Goal: Transaction & Acquisition: Purchase product/service

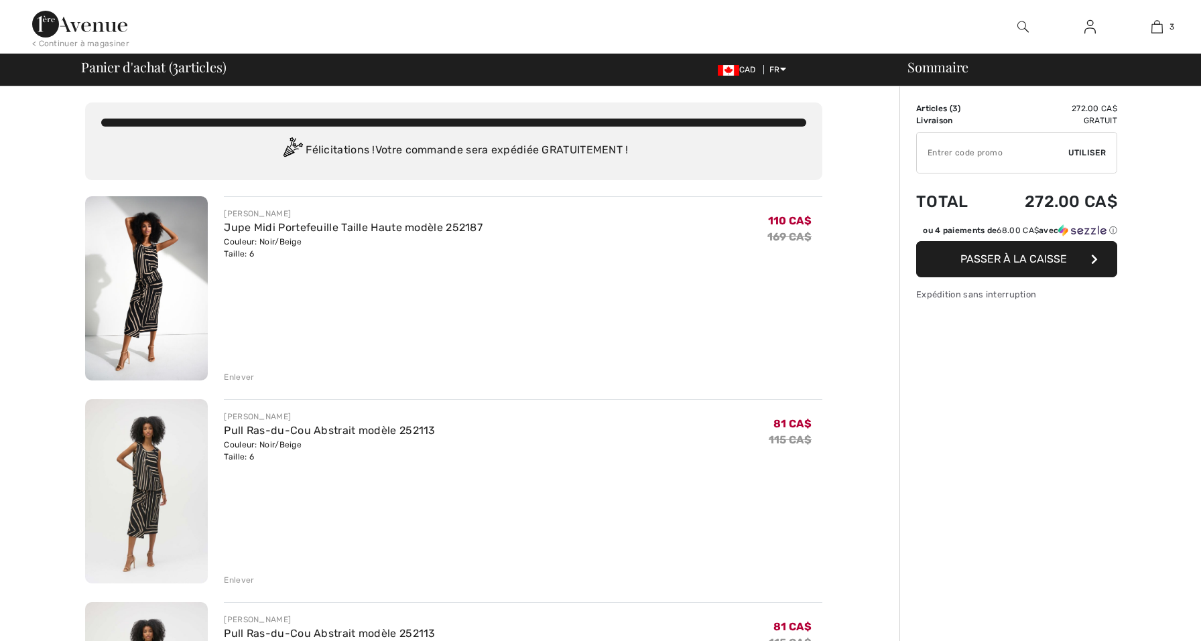
checkbox input "true"
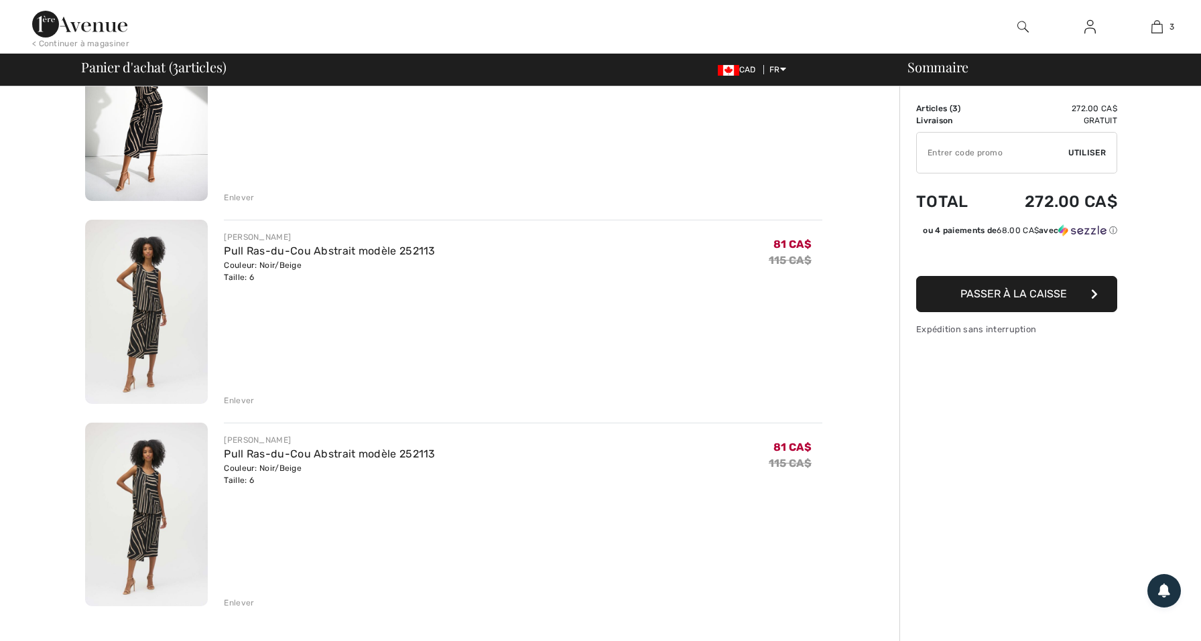
scroll to position [184, 0]
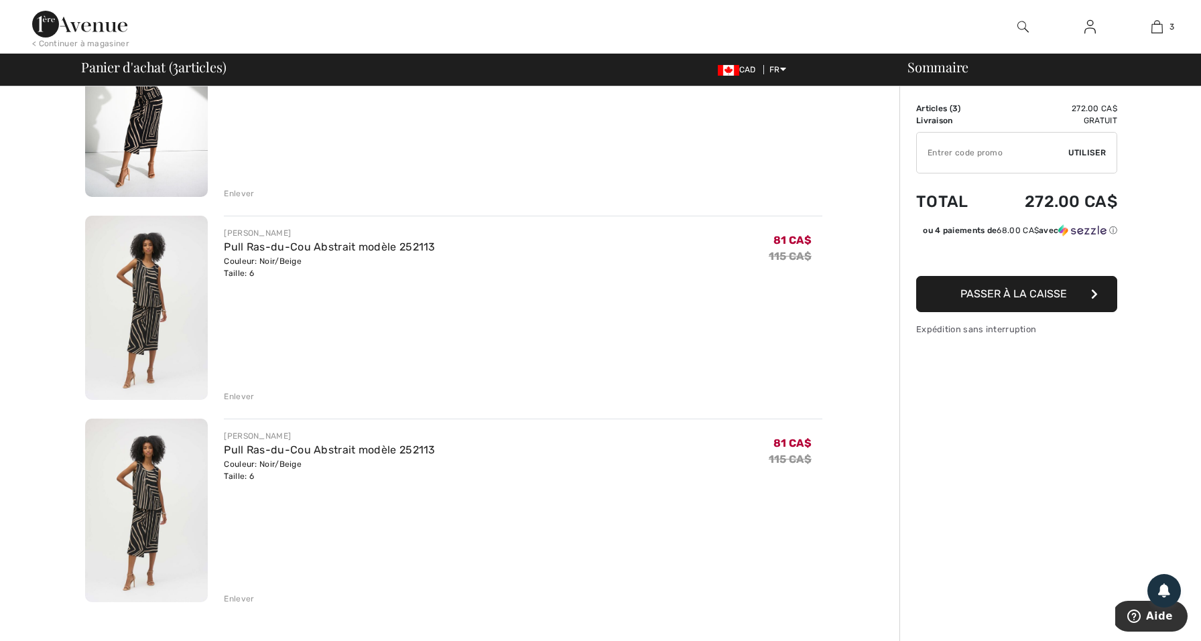
click at [237, 600] on div "Enlever" at bounding box center [239, 599] width 30 height 12
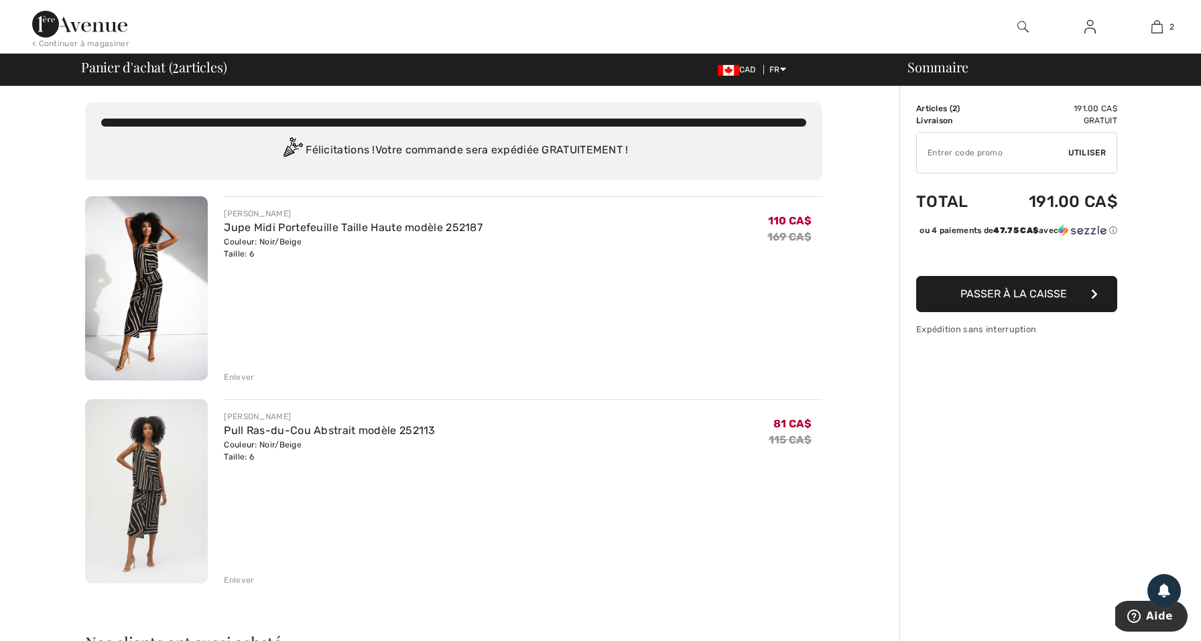
scroll to position [0, 0]
click at [982, 300] on span "Passer à la caisse" at bounding box center [1013, 294] width 107 height 13
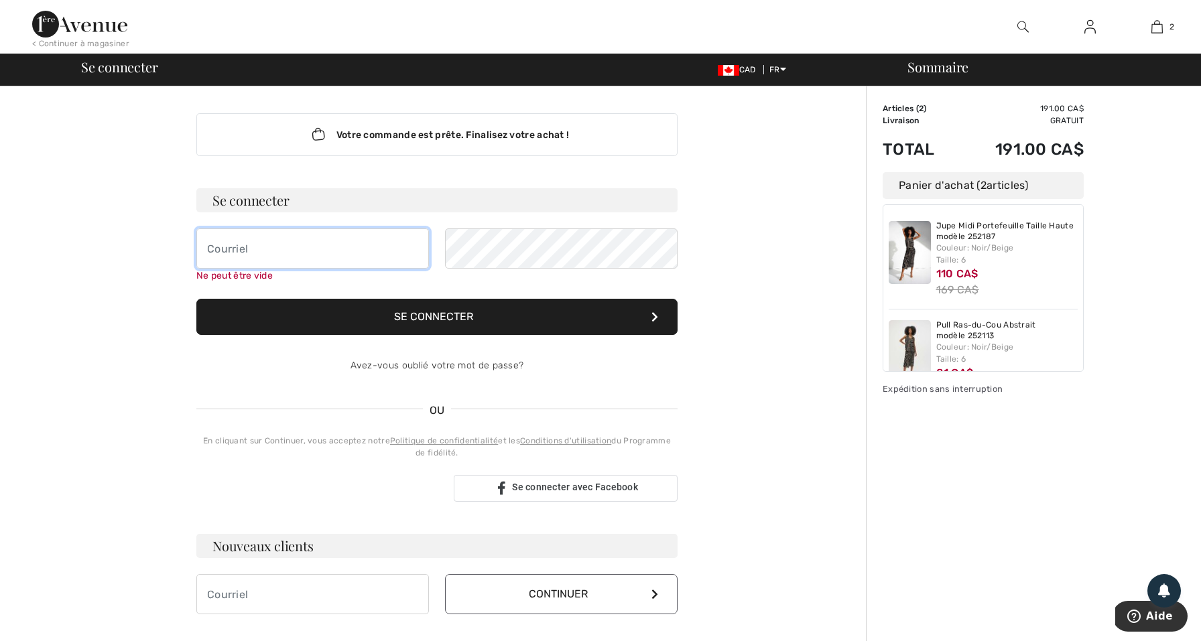
click at [318, 257] on input "email" at bounding box center [312, 249] width 233 height 40
click at [446, 458] on div "En cliquant sur Continuer, vous acceptez notre Politique de confidentialité et …" at bounding box center [436, 447] width 481 height 24
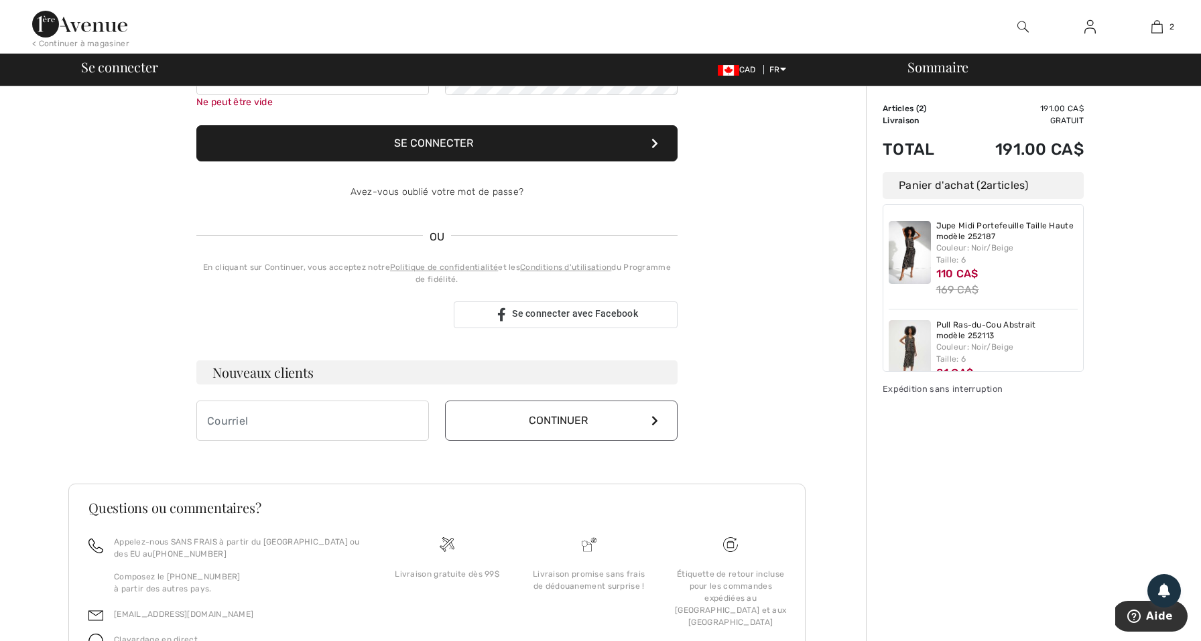
scroll to position [180, 0]
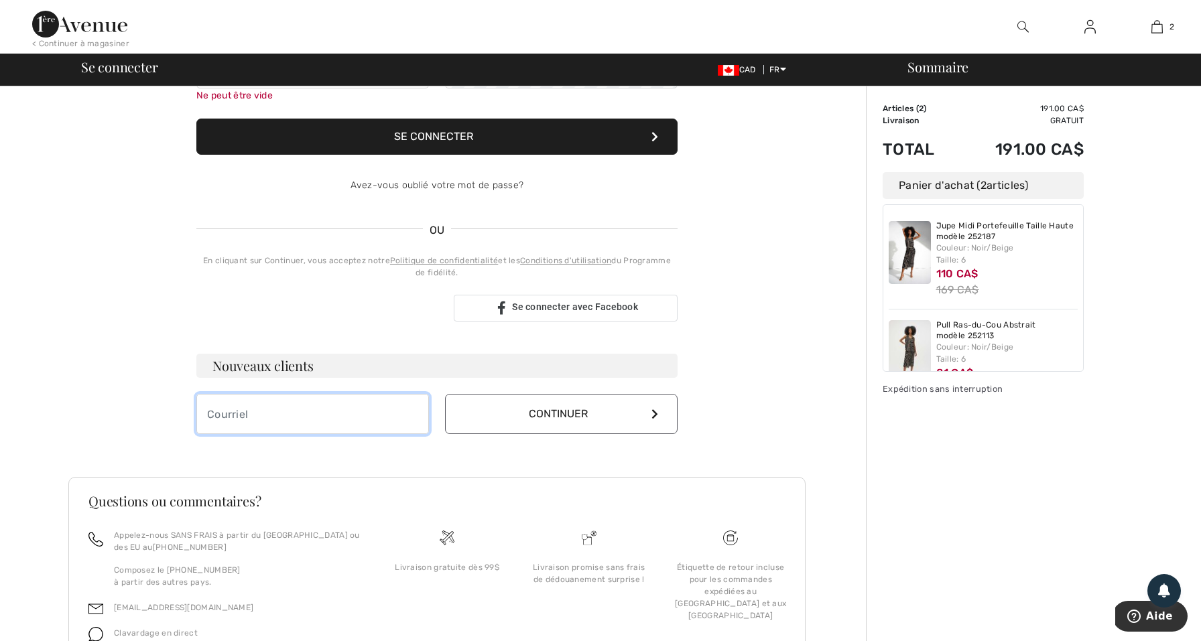
click at [389, 403] on input "email" at bounding box center [312, 414] width 233 height 40
type input "[EMAIL_ADDRESS][DOMAIN_NAME]"
click at [513, 402] on button "Continuer" at bounding box center [561, 414] width 233 height 40
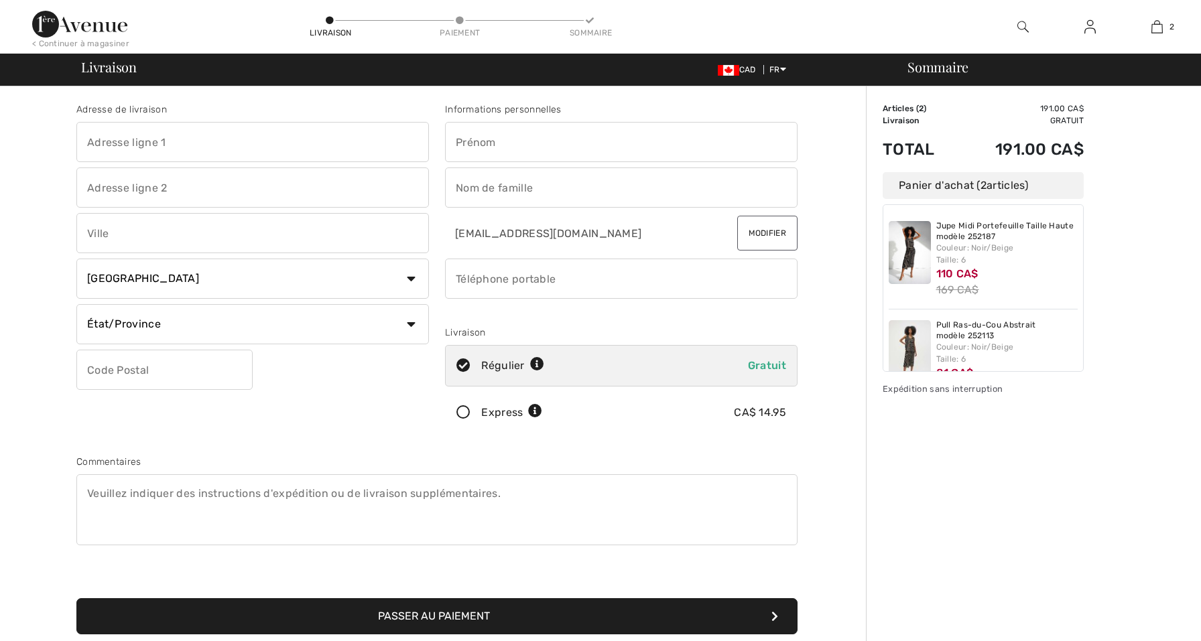
checkbox input "true"
type input "a"
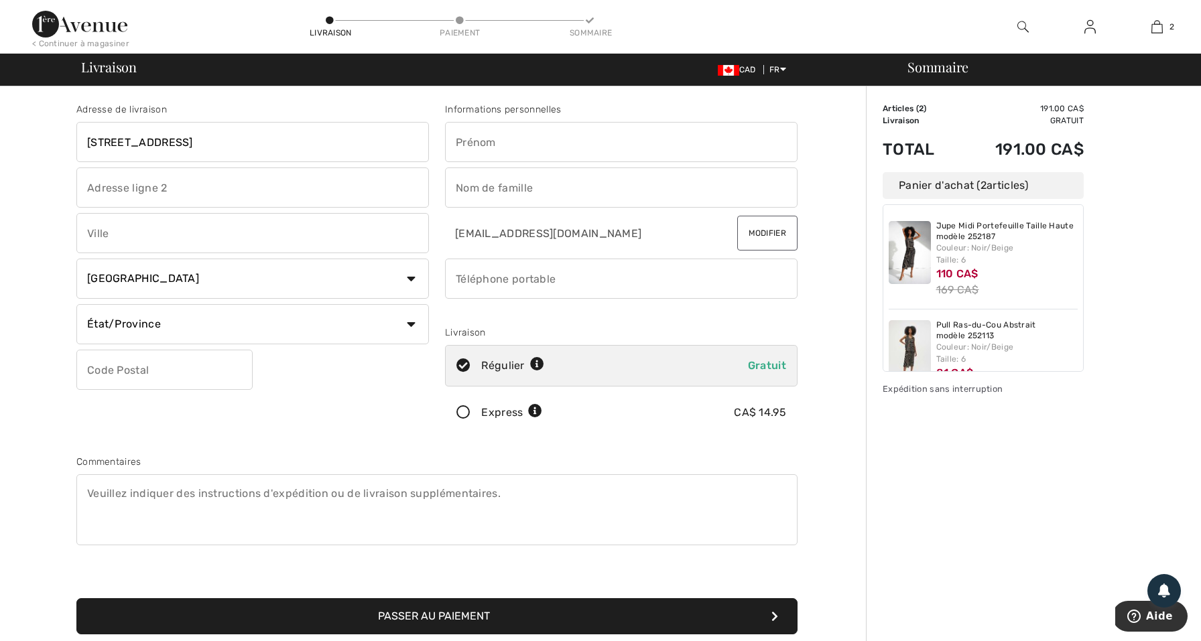
type input "[STREET_ADDRESS]"
type input "Montréal"
select select "QC"
click at [151, 365] on input "text" at bounding box center [164, 370] width 176 height 40
click at [107, 369] on input "H3S1M7" at bounding box center [164, 370] width 176 height 40
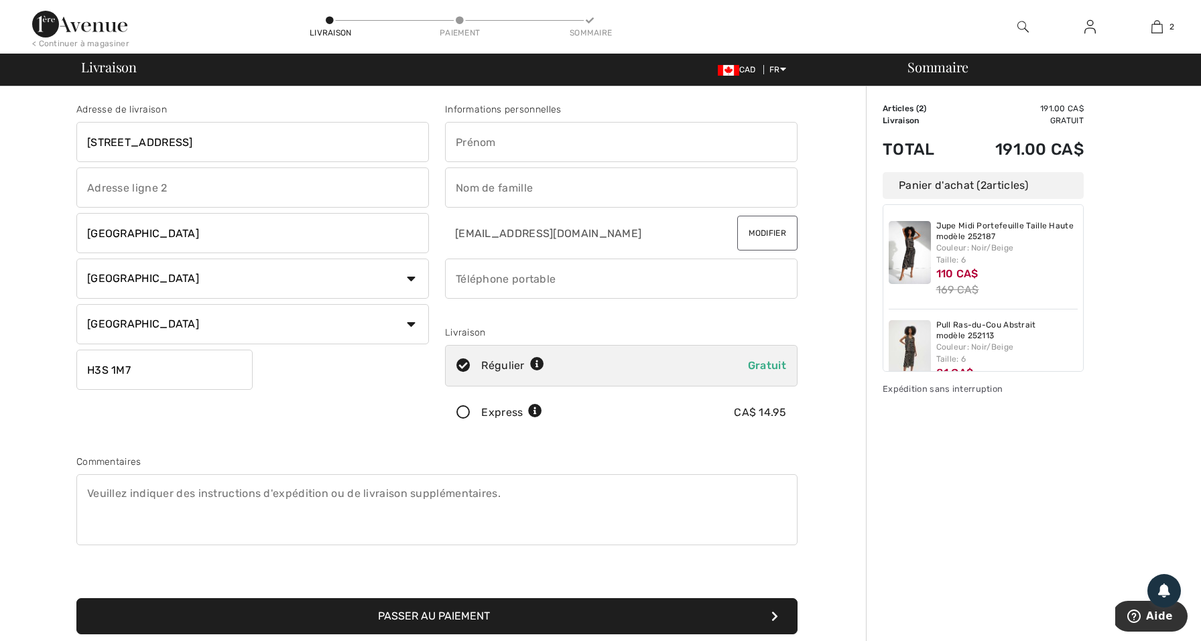
type input "H3S1M7"
type input "APPARTEMENT 304"
type input "Aminata Wahab"
type input "KEITA"
type input "4384047299"
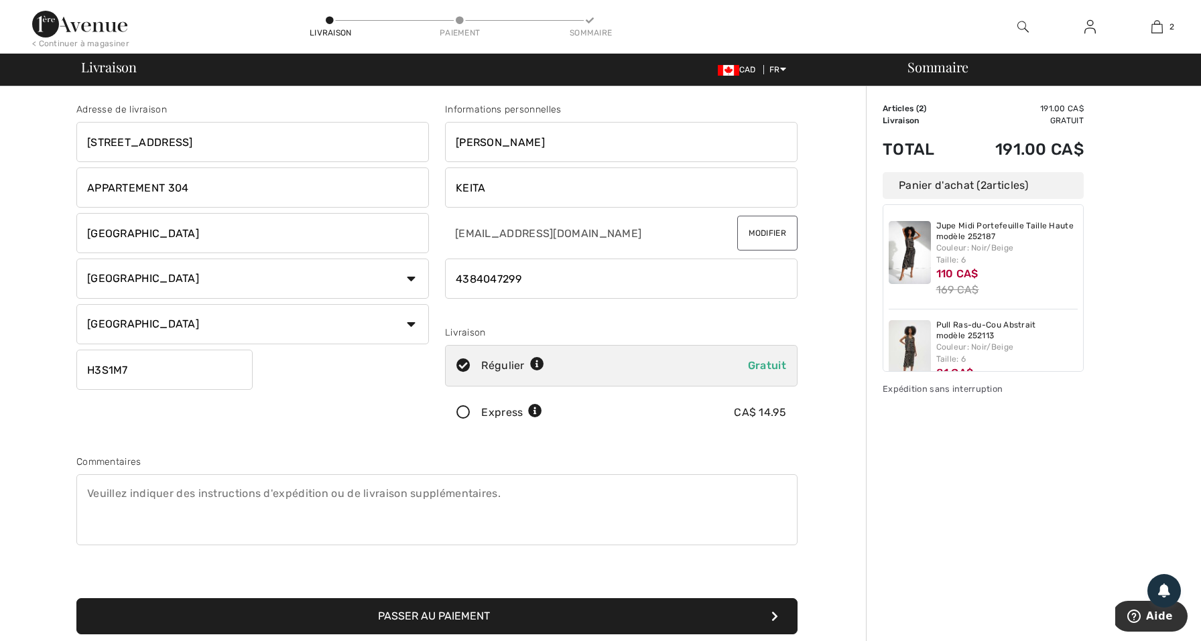
click at [579, 440] on div "Adresse de livraison 2750 Avenue Kent Montréal QC H3S 1M7 APPARTEMENT 304 Montr…" at bounding box center [436, 360] width 737 height 580
click at [526, 530] on textarea at bounding box center [436, 509] width 721 height 71
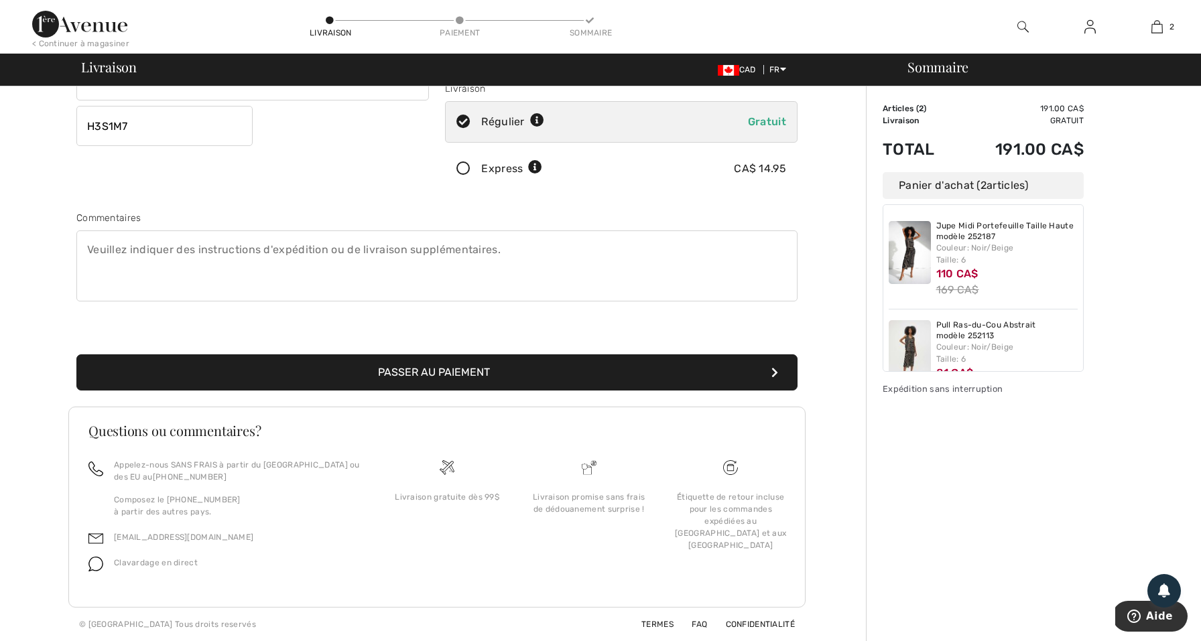
scroll to position [244, 0]
click at [617, 367] on button "Passer au paiement" at bounding box center [436, 373] width 721 height 36
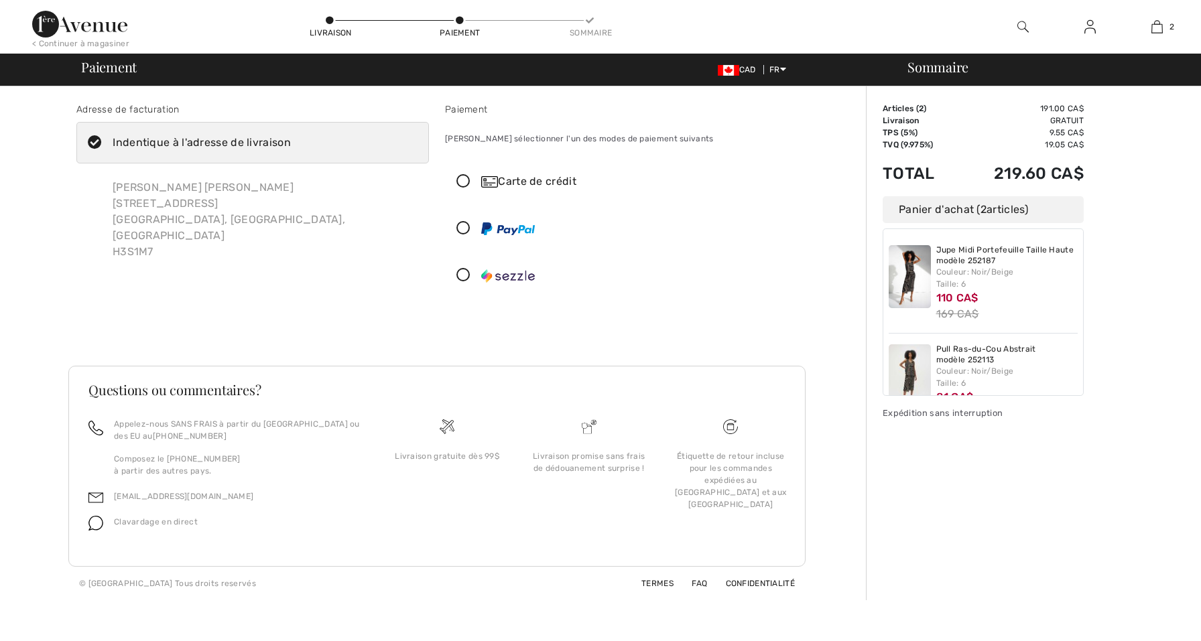
checkbox input "true"
click at [468, 181] on icon at bounding box center [464, 182] width 36 height 14
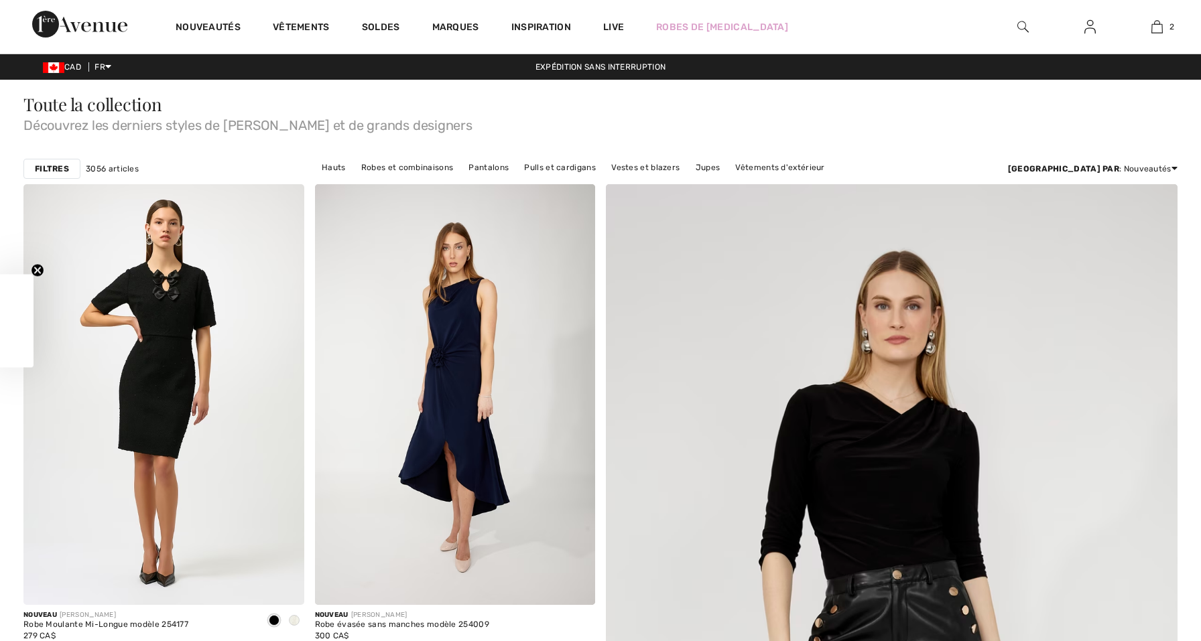
click at [307, 5] on div "Vêtements" at bounding box center [301, 27] width 89 height 54
checkbox input "true"
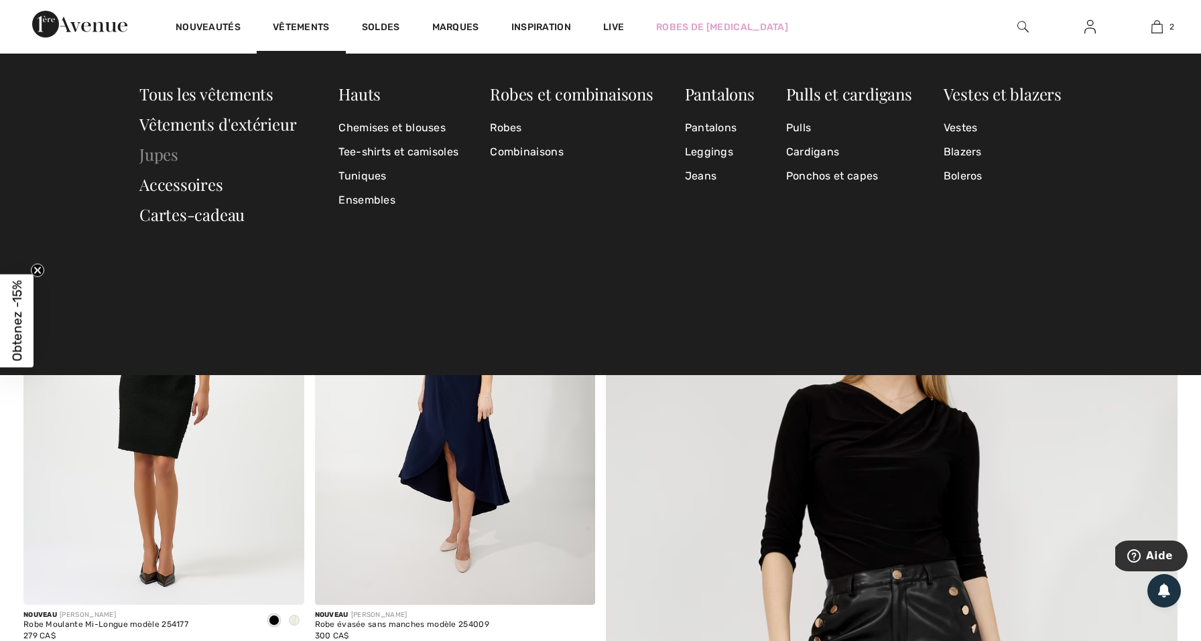
click at [155, 162] on link "Jupes" at bounding box center [158, 153] width 39 height 21
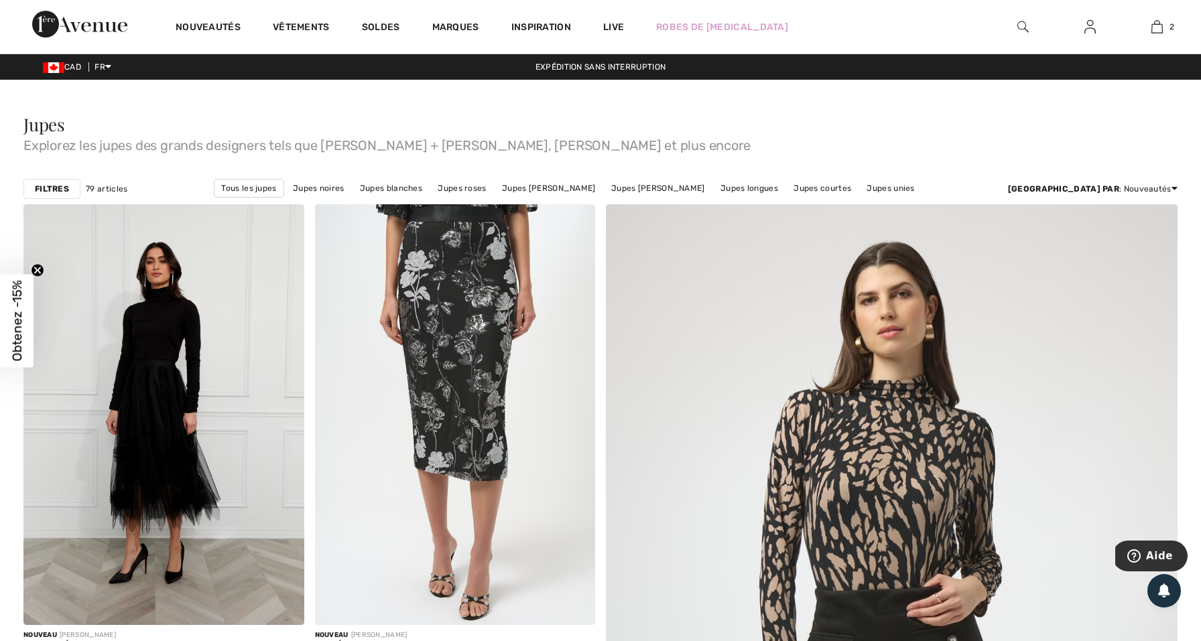
click at [155, 147] on span "Explorez les jupes des grands designers tels que Nic + Zoe, Joseph Ribkoff et p…" at bounding box center [600, 142] width 1154 height 19
click at [351, 184] on link "Jupes noires" at bounding box center [318, 188] width 65 height 17
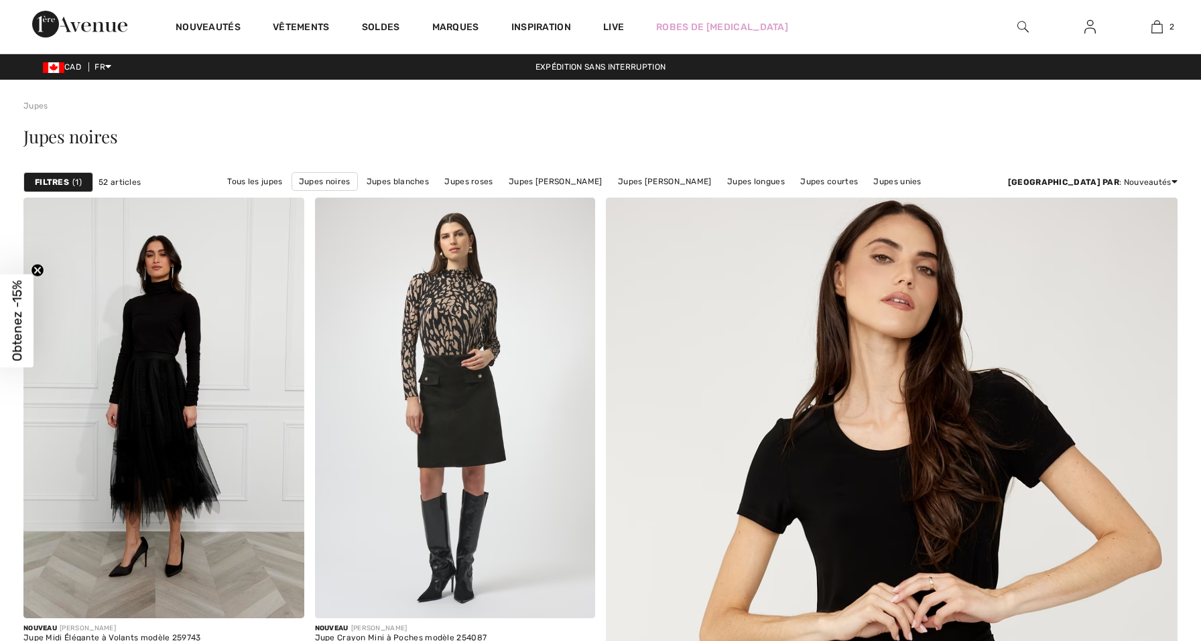
scroll to position [1241, 0]
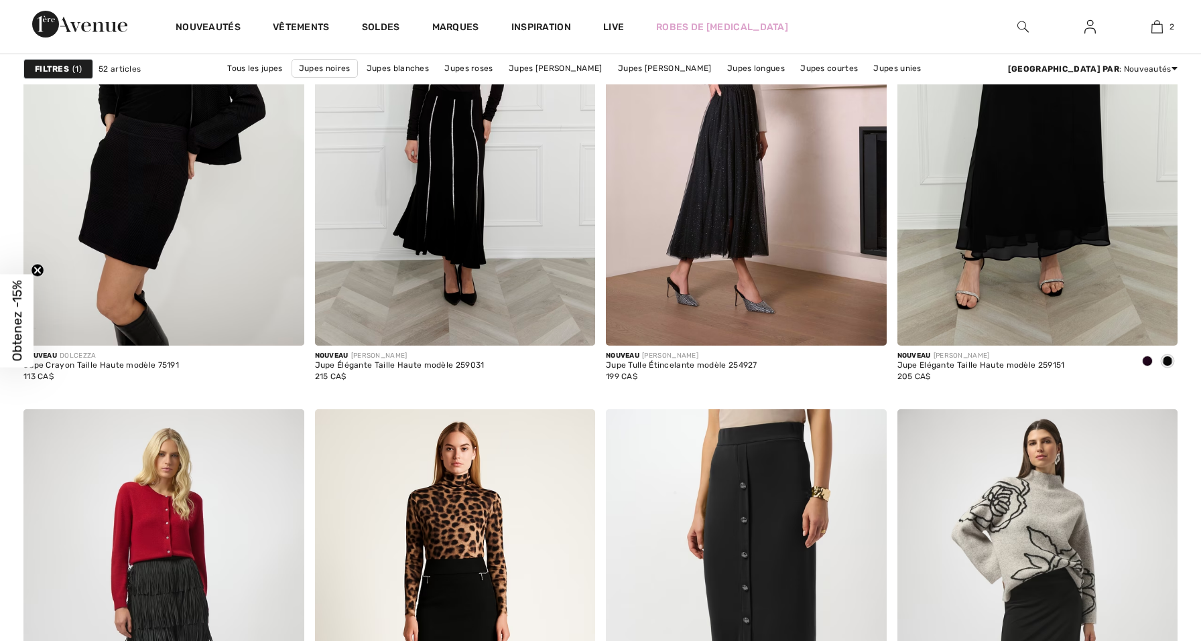
checkbox input "true"
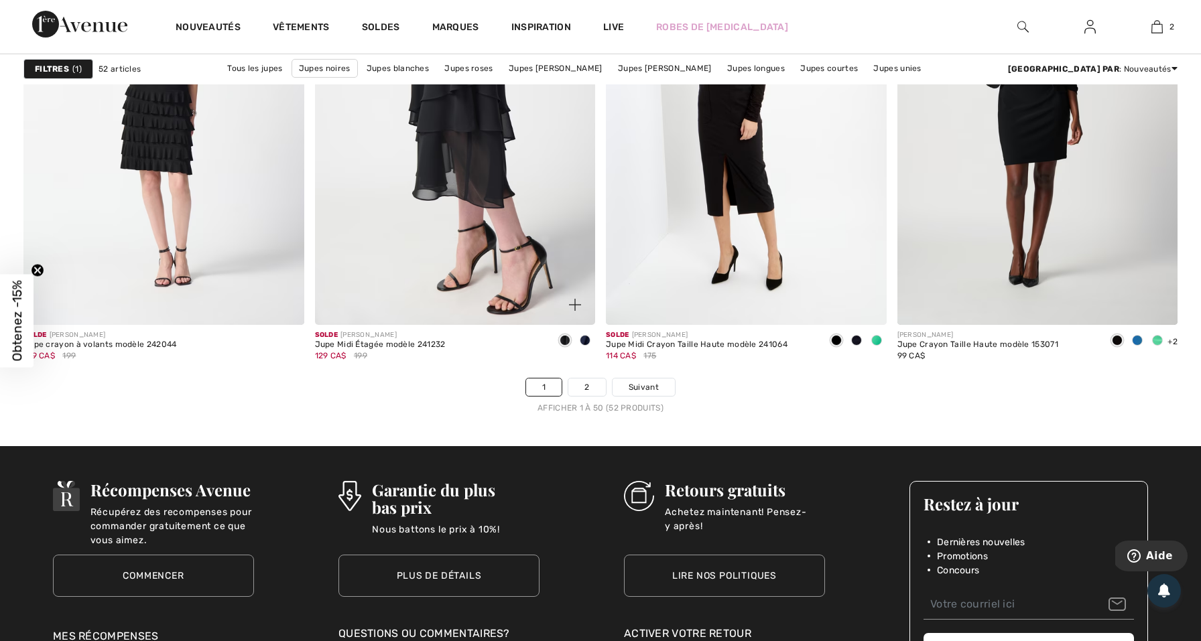
scroll to position [7220, 0]
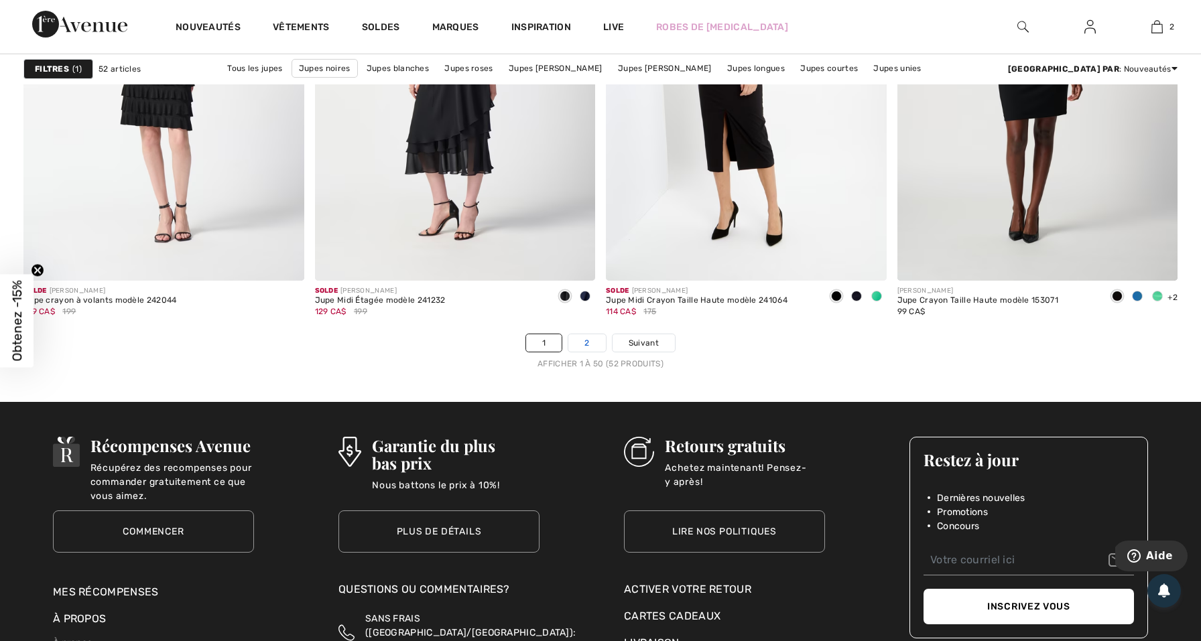
click at [592, 348] on link "2" at bounding box center [586, 342] width 37 height 17
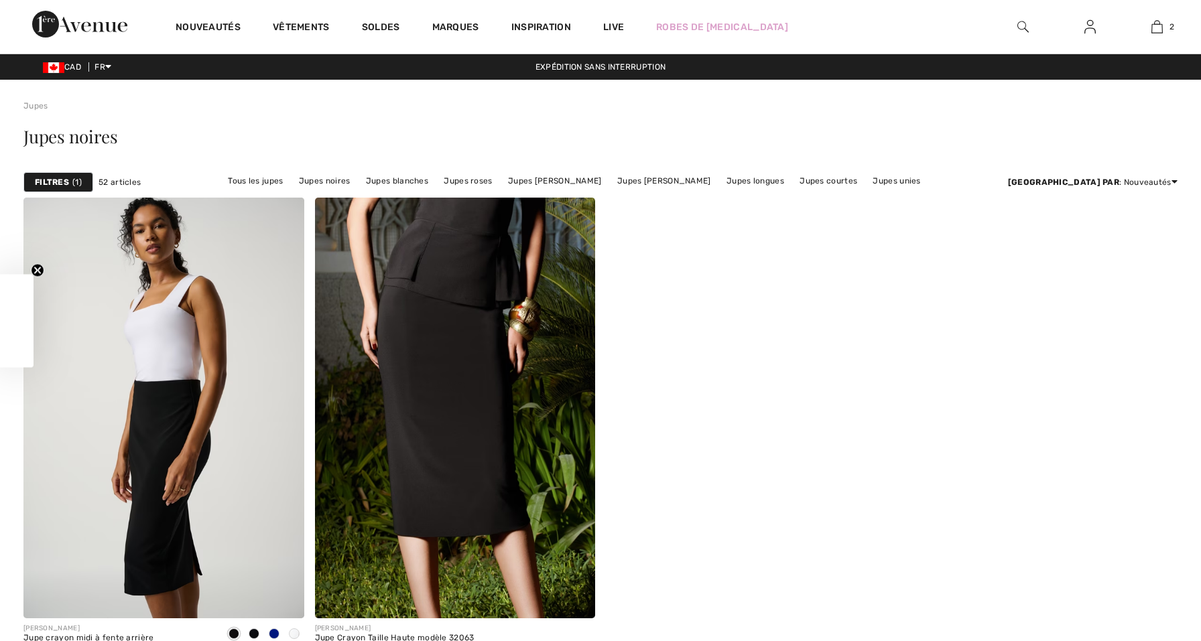
checkbox input "true"
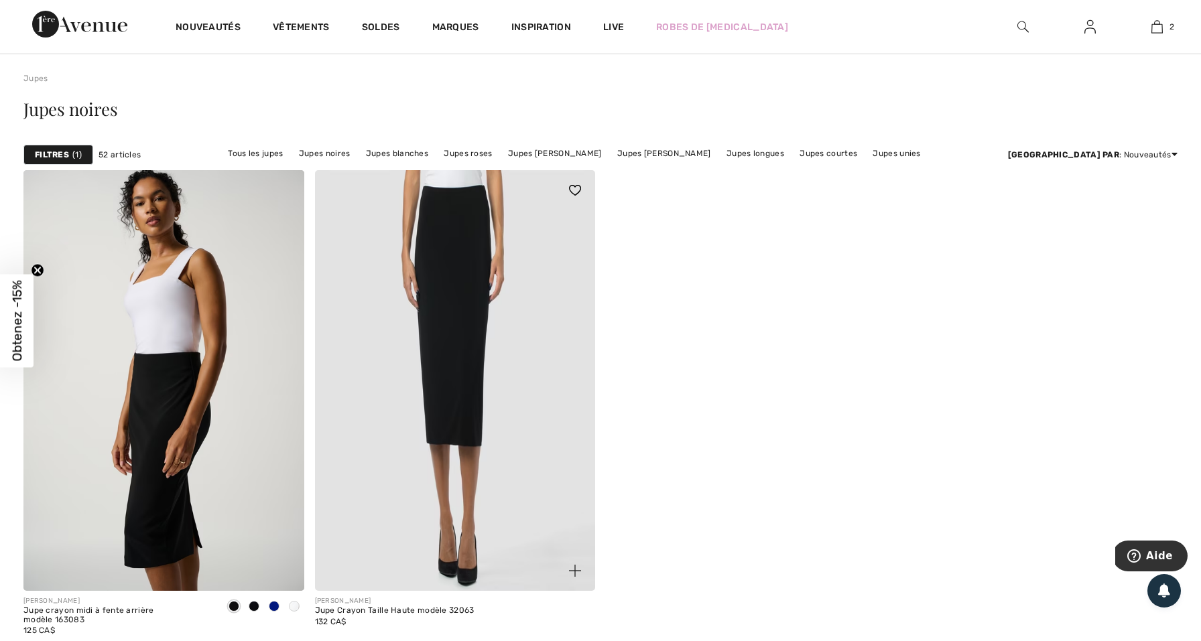
click at [464, 334] on img at bounding box center [455, 380] width 281 height 421
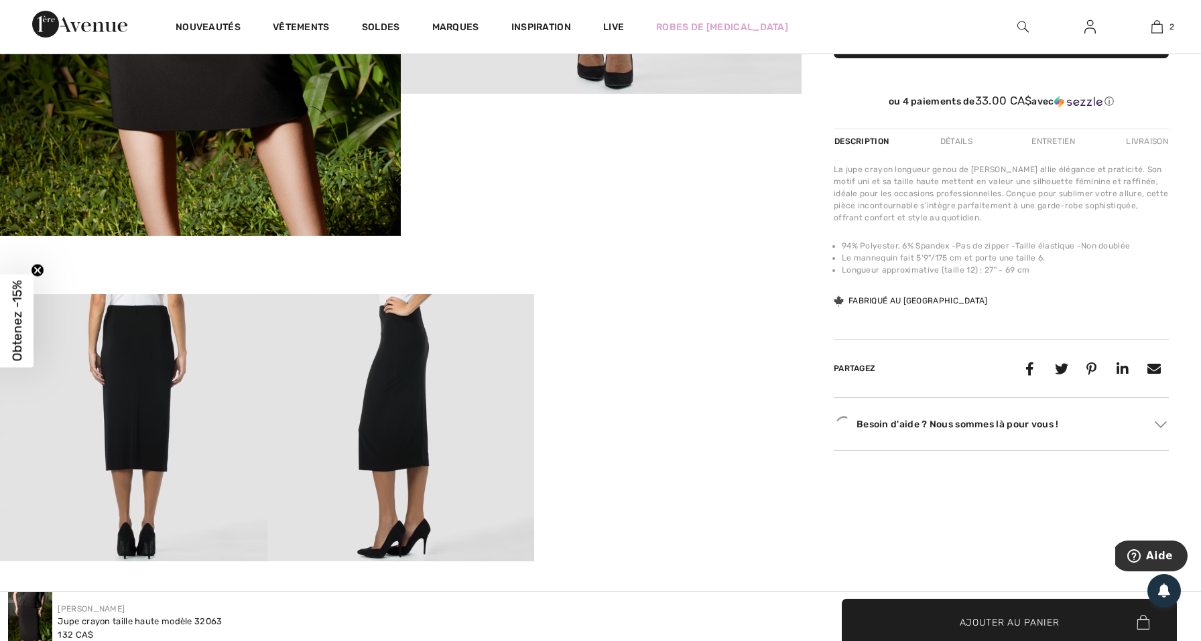
scroll to position [419, 0]
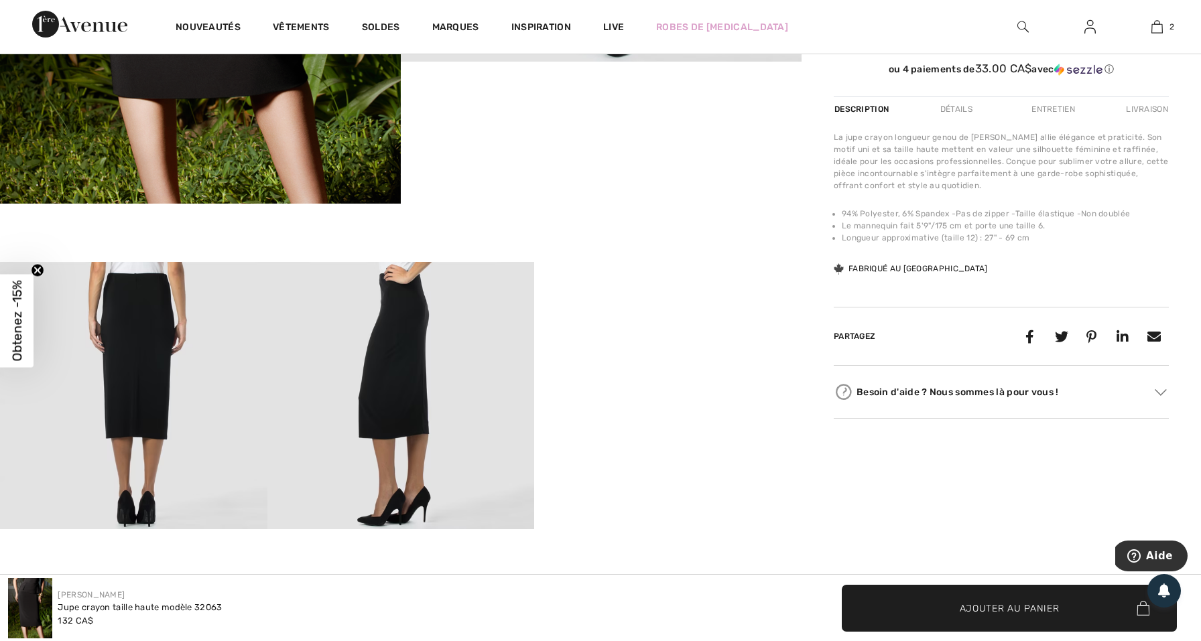
click at [448, 370] on img at bounding box center [400, 395] width 267 height 267
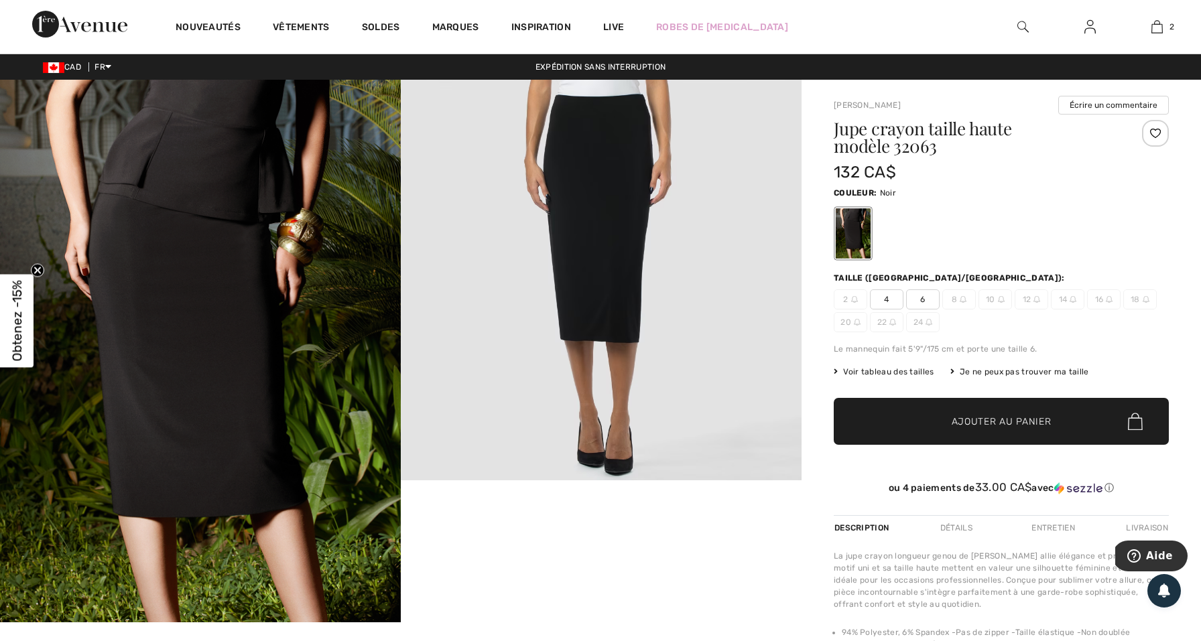
scroll to position [0, 0]
click at [225, 321] on img at bounding box center [200, 351] width 401 height 543
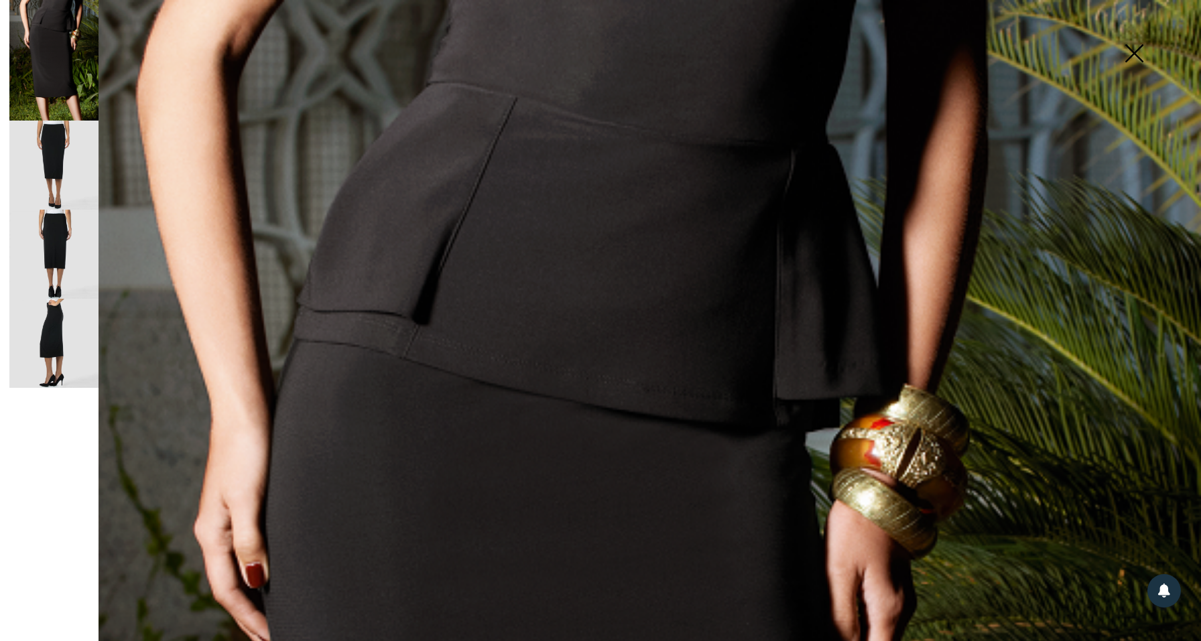
click at [31, 106] on img at bounding box center [53, 60] width 89 height 121
click at [1139, 60] on img at bounding box center [1133, 54] width 67 height 69
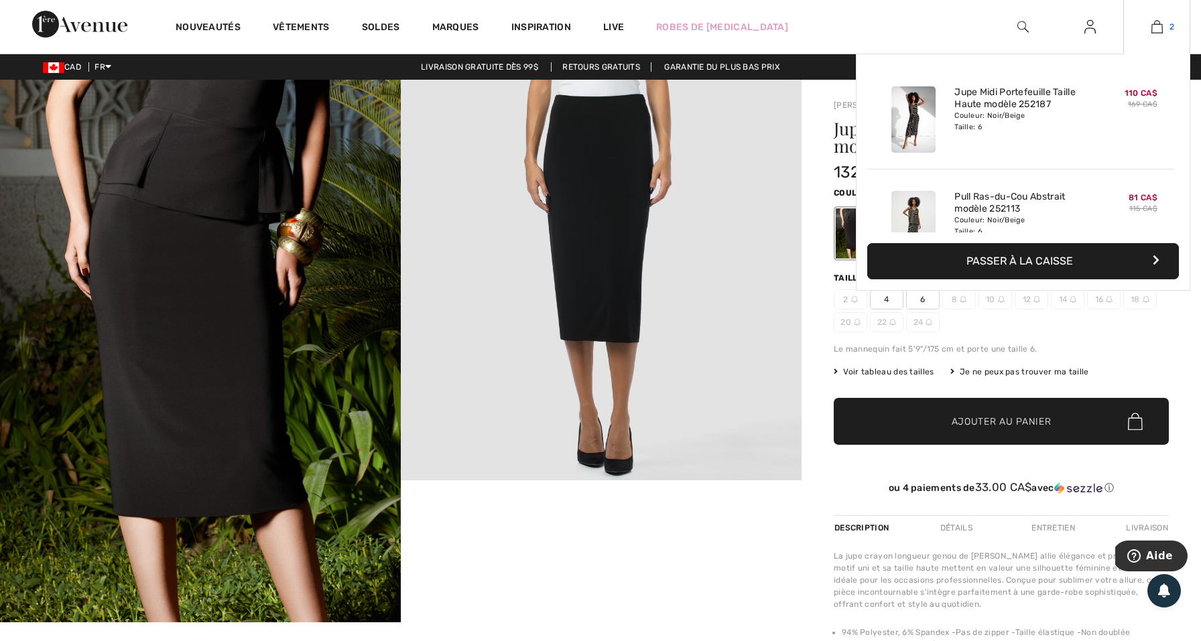
click at [1171, 32] on span "2" at bounding box center [1171, 27] width 5 height 12
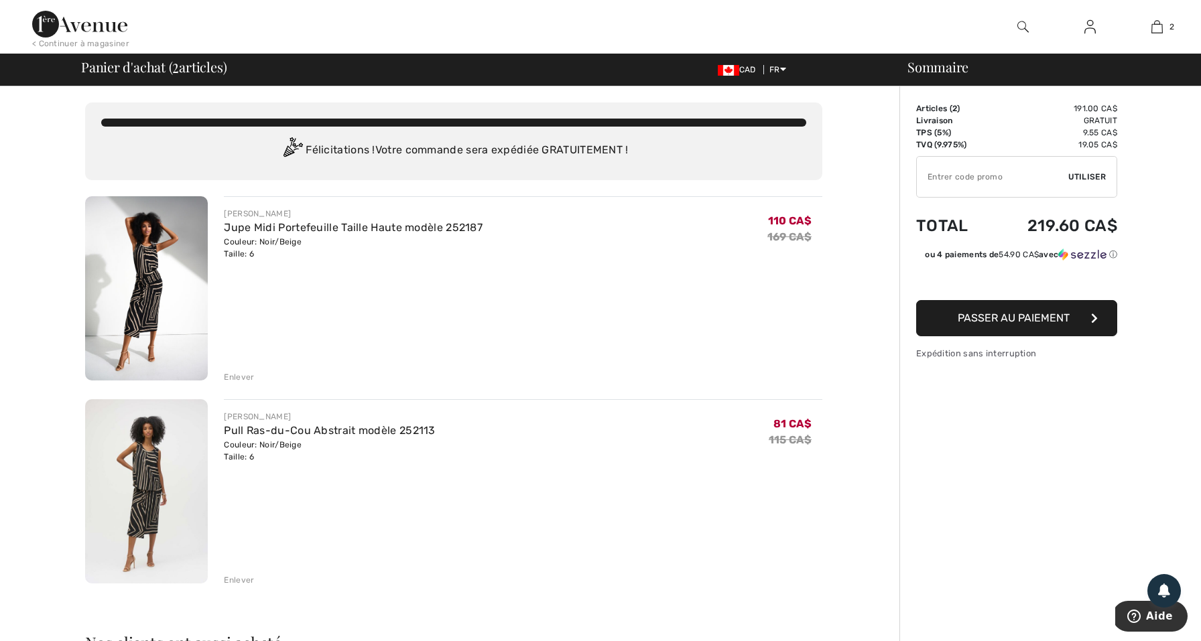
click at [1006, 316] on span "Passer au paiement" at bounding box center [1014, 318] width 112 height 13
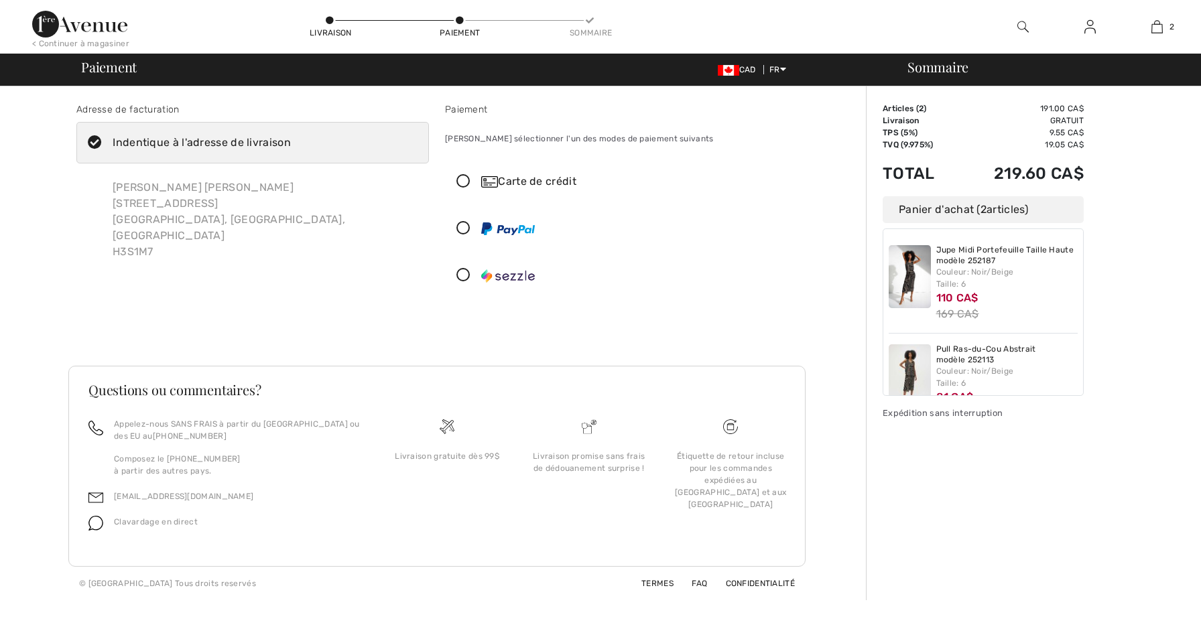
checkbox input "true"
click at [516, 183] on div "Carte de crédit" at bounding box center [634, 182] width 307 height 16
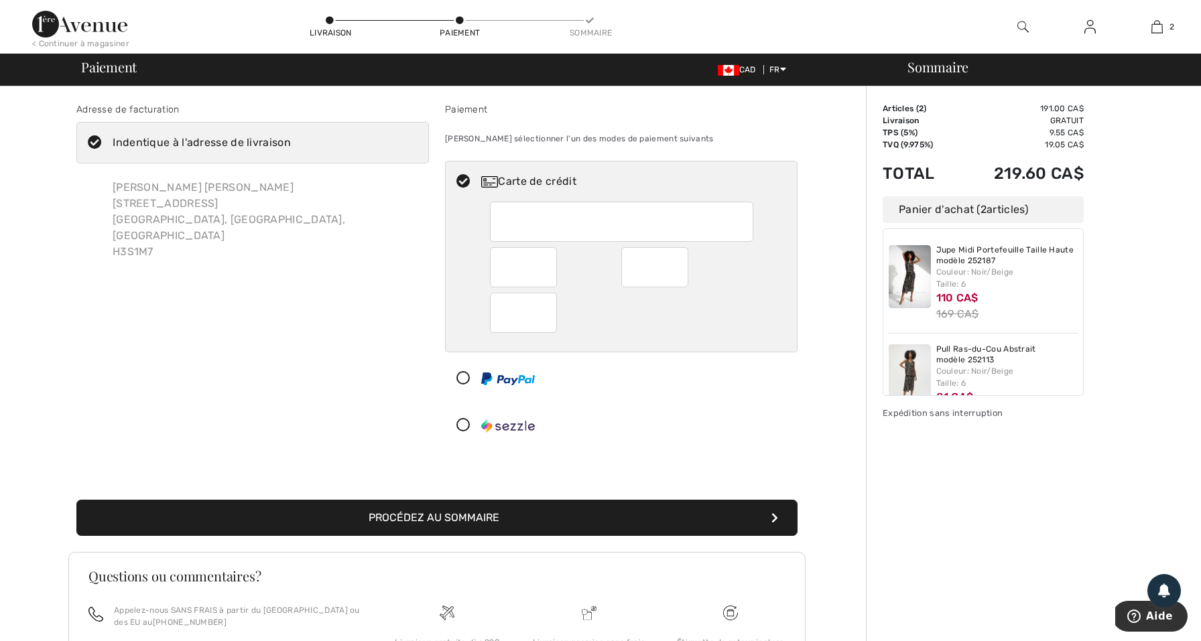
click at [649, 464] on div "Adresse de facturation Indentique à l'adresse de livraison Aminata Wahab Keita …" at bounding box center [436, 311] width 737 height 482
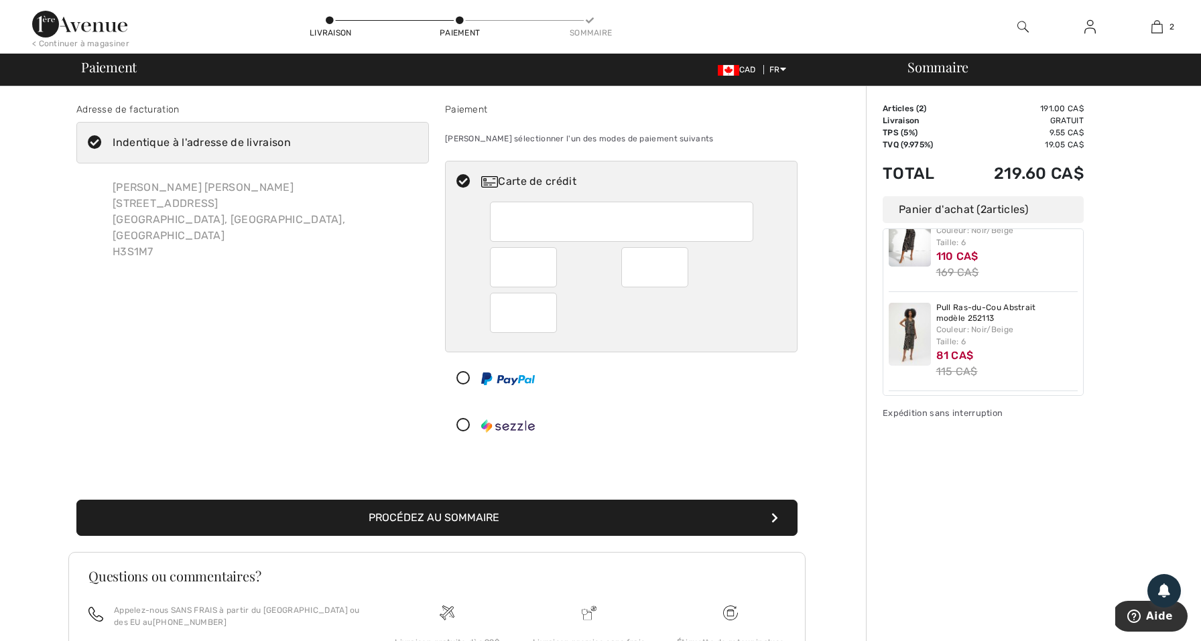
click at [587, 414] on div at bounding box center [616, 425] width 340 height 40
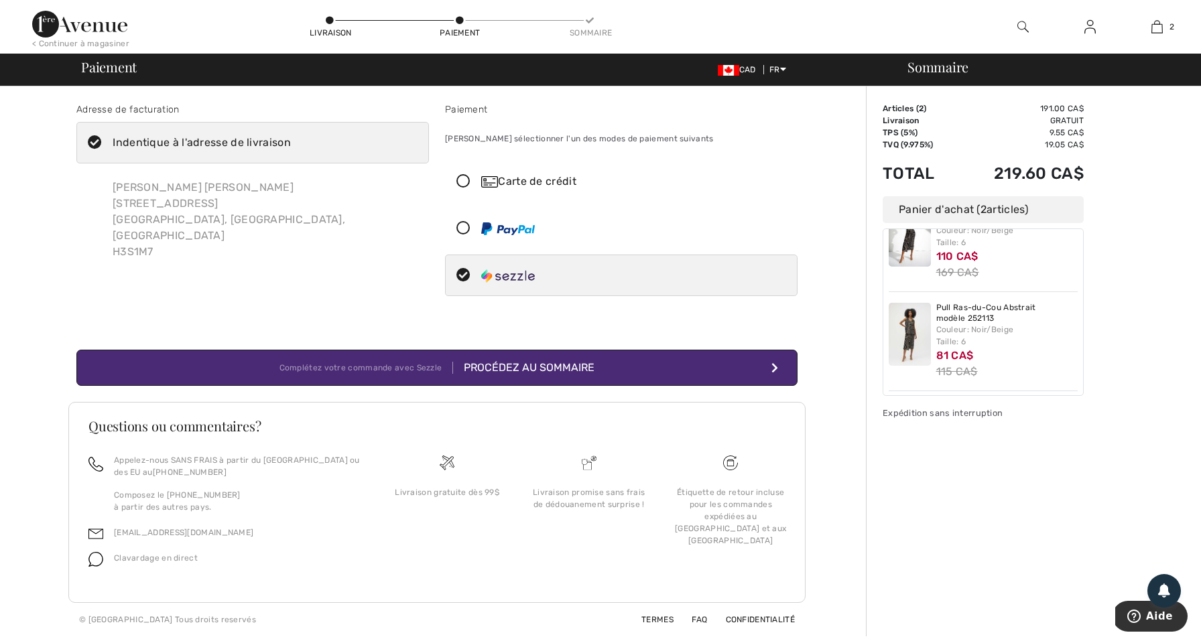
click at [464, 275] on icon at bounding box center [464, 276] width 36 height 14
click at [463, 183] on icon at bounding box center [464, 182] width 36 height 14
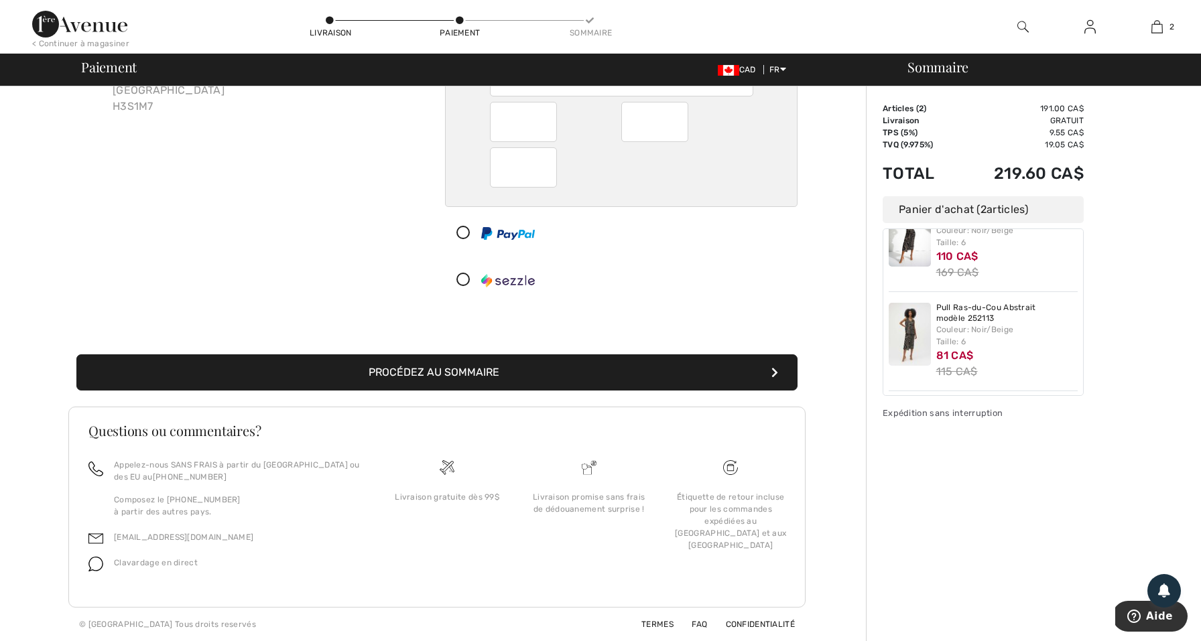
scroll to position [145, 0]
click at [702, 363] on button "Procédez au sommaire" at bounding box center [436, 373] width 721 height 36
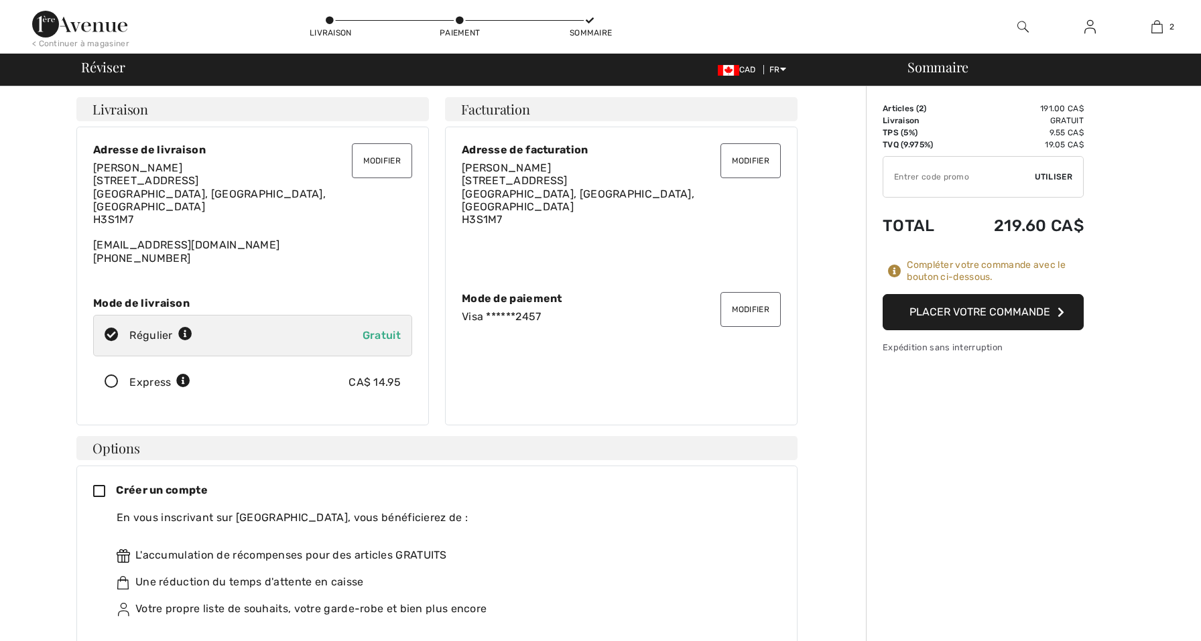
checkbox input "true"
click at [958, 302] on button "Placer votre commande" at bounding box center [983, 312] width 201 height 36
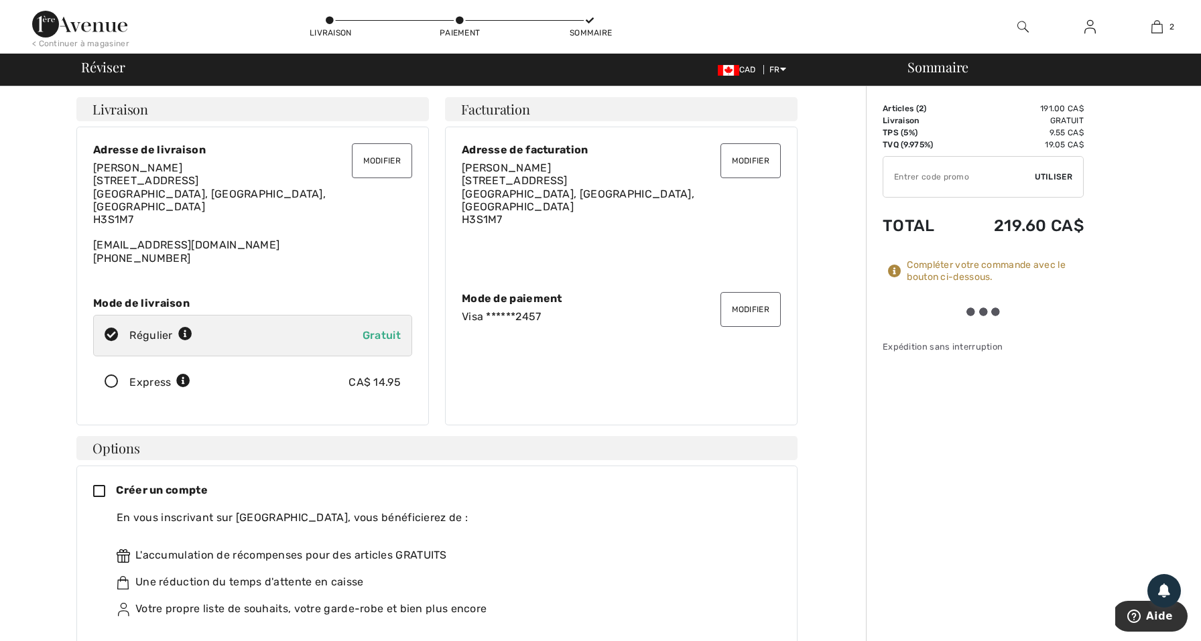
click at [687, 255] on div "Adresse de facturation [PERSON_NAME] [STREET_ADDRESS]" at bounding box center [621, 209] width 319 height 133
